Goal: Task Accomplishment & Management: Use online tool/utility

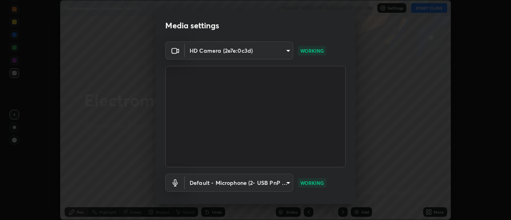
scroll to position [42, 0]
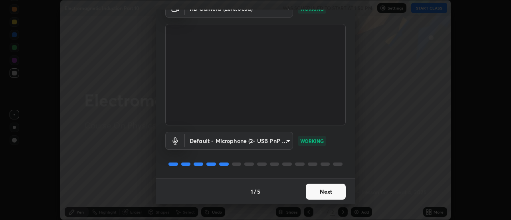
click at [323, 192] on button "Next" at bounding box center [326, 192] width 40 height 16
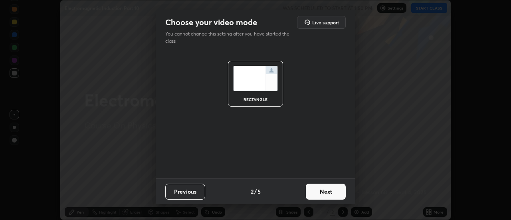
scroll to position [0, 0]
click at [325, 191] on button "Next" at bounding box center [326, 192] width 40 height 16
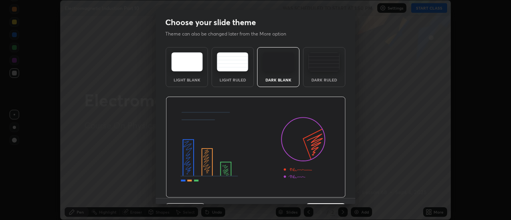
scroll to position [20, 0]
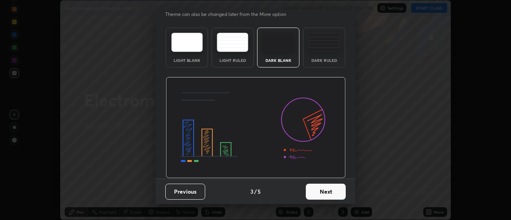
click at [318, 192] on button "Next" at bounding box center [326, 192] width 40 height 16
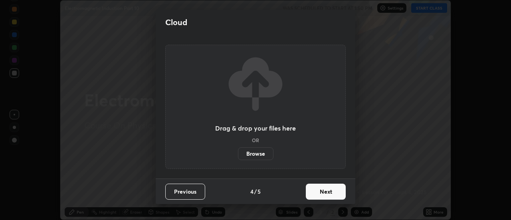
click at [318, 192] on button "Next" at bounding box center [326, 192] width 40 height 16
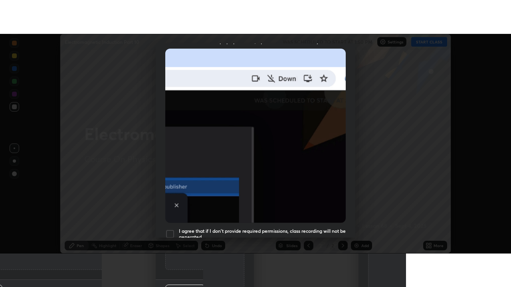
scroll to position [205, 0]
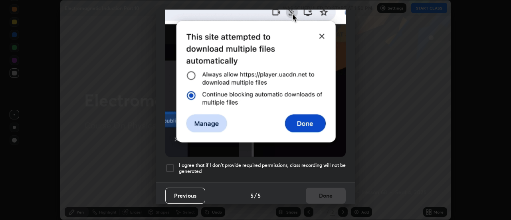
click at [298, 162] on h5 "I agree that if I don't provide required permissions, class recording will not …" at bounding box center [262, 168] width 167 height 12
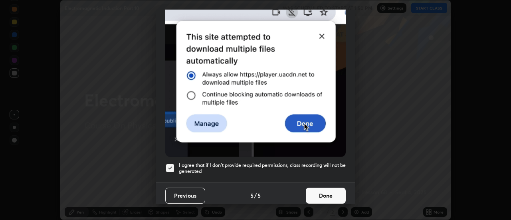
click at [313, 190] on button "Done" at bounding box center [326, 196] width 40 height 16
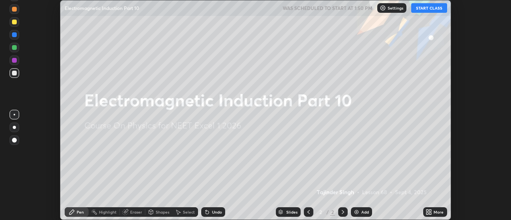
click at [424, 6] on button "START CLASS" at bounding box center [429, 8] width 36 height 10
click at [432, 212] on div "More" at bounding box center [435, 212] width 24 height 10
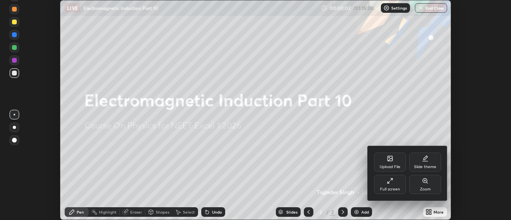
click at [397, 184] on div "Full screen" at bounding box center [390, 184] width 32 height 19
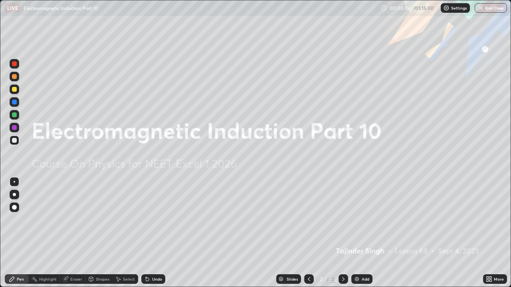
scroll to position [287, 511]
click at [359, 220] on div "Add" at bounding box center [361, 280] width 21 height 10
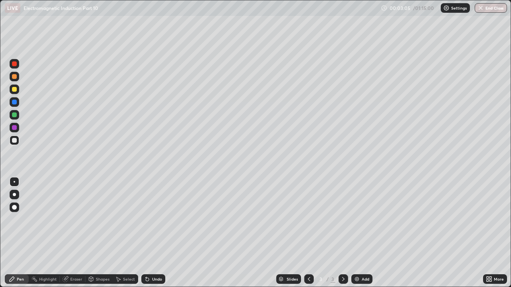
click at [150, 220] on div "Undo" at bounding box center [153, 280] width 24 height 10
click at [148, 220] on icon at bounding box center [147, 279] width 6 height 6
click at [13, 88] on div at bounding box center [14, 89] width 5 height 5
click at [428, 220] on div "Slides 3 / 3 Add" at bounding box center [324, 279] width 318 height 16
click at [360, 220] on div "Add" at bounding box center [361, 280] width 21 height 10
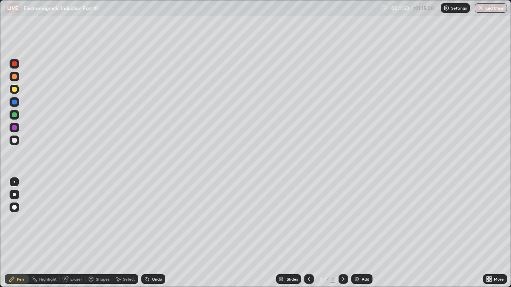
click at [308, 220] on icon at bounding box center [309, 279] width 6 height 6
click at [343, 220] on icon at bounding box center [343, 279] width 6 height 6
click at [146, 220] on icon at bounding box center [147, 279] width 3 height 3
click at [150, 220] on div "Undo" at bounding box center [153, 280] width 24 height 10
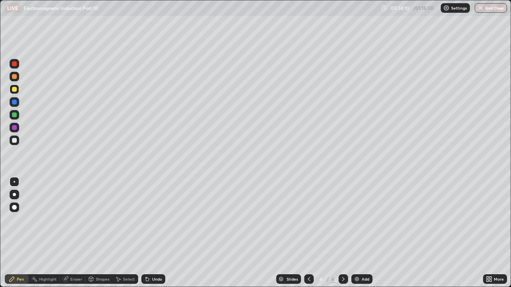
click at [146, 220] on icon at bounding box center [147, 279] width 3 height 3
click at [154, 220] on div "Undo" at bounding box center [153, 280] width 24 height 10
click at [15, 141] on div at bounding box center [14, 140] width 5 height 5
click at [152, 220] on div "Undo" at bounding box center [157, 279] width 10 height 4
click at [150, 220] on div "Undo" at bounding box center [153, 280] width 24 height 10
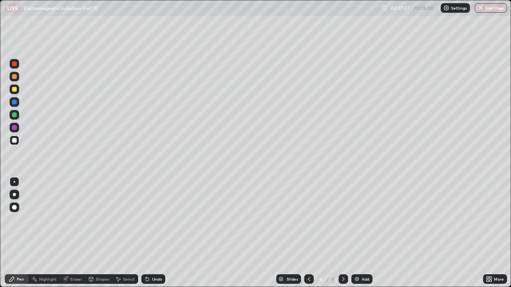
click at [146, 220] on icon at bounding box center [147, 279] width 3 height 3
click at [152, 220] on div "Undo" at bounding box center [157, 279] width 10 height 4
click at [150, 220] on div "Undo" at bounding box center [153, 280] width 24 height 10
click at [155, 220] on div "Undo" at bounding box center [157, 279] width 10 height 4
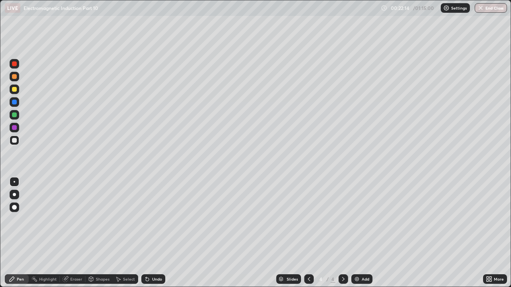
click at [14, 87] on div at bounding box center [14, 89] width 5 height 5
click at [14, 115] on div at bounding box center [14, 115] width 5 height 5
click at [74, 220] on div "Eraser" at bounding box center [73, 280] width 26 height 10
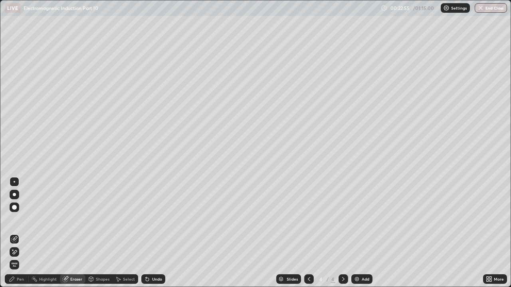
click at [14, 208] on div at bounding box center [14, 207] width 5 height 5
click at [22, 220] on div "Pen" at bounding box center [20, 279] width 7 height 4
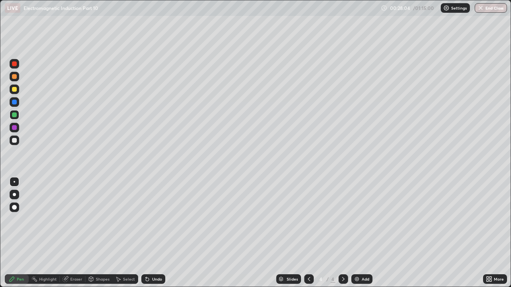
click at [18, 140] on div at bounding box center [15, 141] width 10 height 10
click at [77, 220] on div "Eraser" at bounding box center [73, 280] width 26 height 10
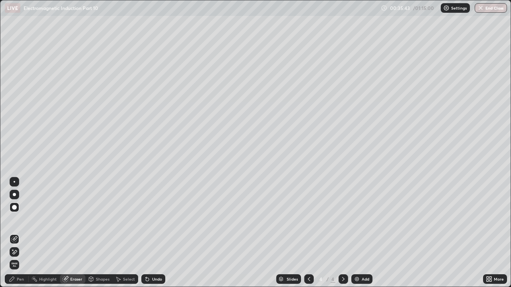
click at [14, 220] on icon at bounding box center [12, 279] width 5 height 5
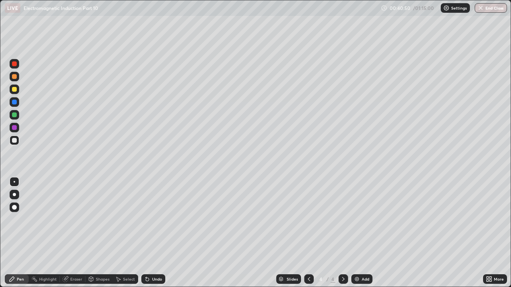
click at [358, 220] on img at bounding box center [357, 279] width 6 height 6
click at [152, 220] on div "Undo" at bounding box center [157, 279] width 10 height 4
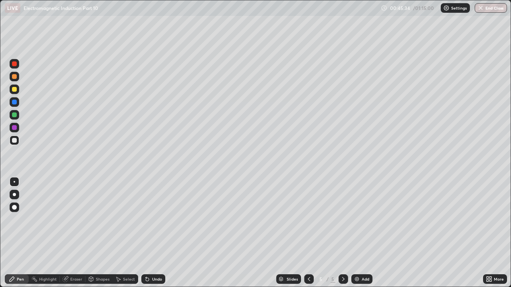
click at [153, 220] on div "Undo" at bounding box center [157, 279] width 10 height 4
click at [154, 220] on div "Undo" at bounding box center [153, 280] width 24 height 10
click at [155, 220] on div "Undo" at bounding box center [157, 279] width 10 height 4
click at [152, 220] on div "Undo" at bounding box center [157, 279] width 10 height 4
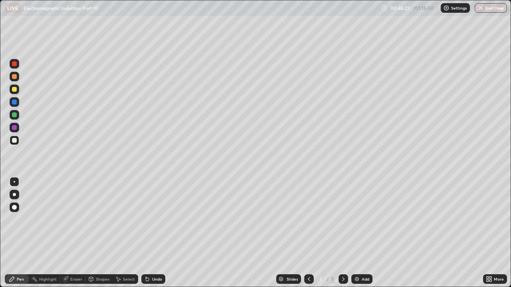
click at [150, 220] on div "Undo" at bounding box center [153, 280] width 24 height 10
click at [149, 220] on icon at bounding box center [147, 279] width 6 height 6
click at [152, 220] on div "Undo" at bounding box center [157, 279] width 10 height 4
click at [16, 91] on div at bounding box center [15, 90] width 10 height 10
click at [152, 220] on div "Undo" at bounding box center [157, 279] width 10 height 4
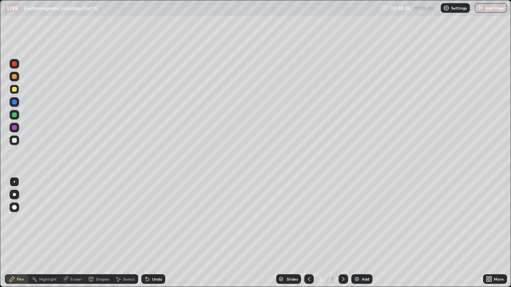
click at [152, 220] on div "Undo" at bounding box center [157, 279] width 10 height 4
click at [150, 220] on div "Undo" at bounding box center [153, 280] width 24 height 10
click at [152, 220] on div "Undo" at bounding box center [157, 279] width 10 height 4
click at [16, 142] on div at bounding box center [14, 140] width 5 height 5
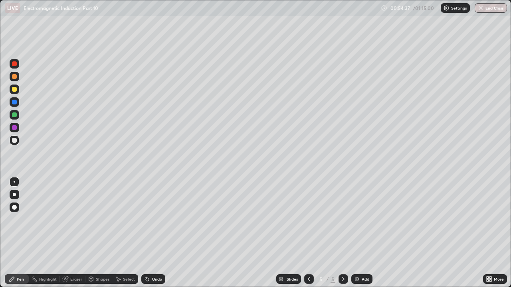
click at [16, 89] on div at bounding box center [14, 89] width 5 height 5
click at [14, 127] on div at bounding box center [14, 127] width 5 height 5
click at [16, 116] on div at bounding box center [14, 115] width 5 height 5
click at [153, 220] on div "Undo" at bounding box center [157, 279] width 10 height 4
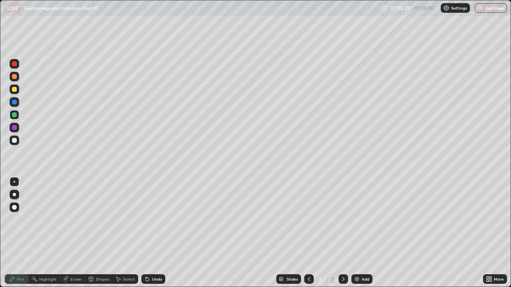
click at [154, 220] on div "Undo" at bounding box center [153, 280] width 24 height 10
click at [152, 220] on div "Undo" at bounding box center [157, 279] width 10 height 4
click at [161, 220] on div "Undo" at bounding box center [153, 280] width 24 height 10
click at [160, 220] on div "Undo" at bounding box center [153, 280] width 24 height 10
click at [16, 104] on div at bounding box center [14, 102] width 5 height 5
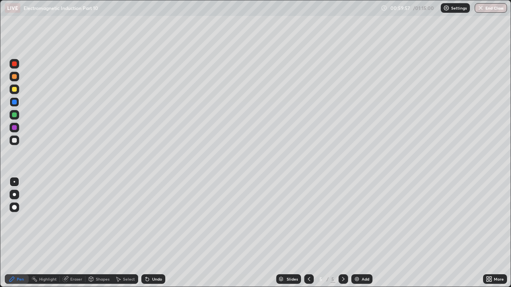
click at [359, 220] on img at bounding box center [357, 279] width 6 height 6
click at [13, 140] on div at bounding box center [14, 140] width 5 height 5
click at [158, 220] on div "Undo" at bounding box center [157, 279] width 10 height 4
click at [155, 220] on div "Undo" at bounding box center [157, 279] width 10 height 4
click at [16, 91] on div at bounding box center [15, 90] width 10 height 10
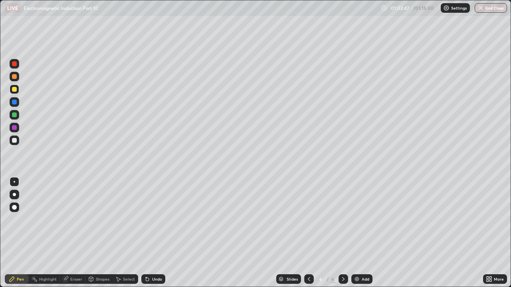
click at [153, 220] on div "Undo" at bounding box center [153, 280] width 24 height 10
click at [147, 220] on div "Undo" at bounding box center [153, 280] width 24 height 10
click at [11, 144] on div at bounding box center [15, 141] width 10 height 10
click at [487, 8] on button "End Class" at bounding box center [491, 8] width 32 height 10
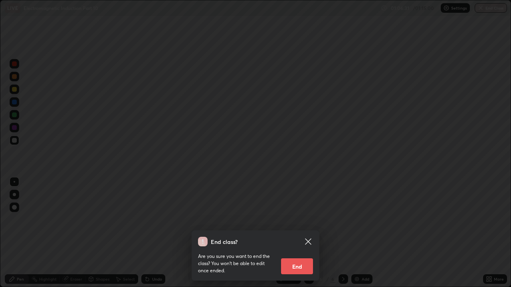
click at [301, 220] on button "End" at bounding box center [297, 267] width 32 height 16
